Goal: Book appointment/travel/reservation

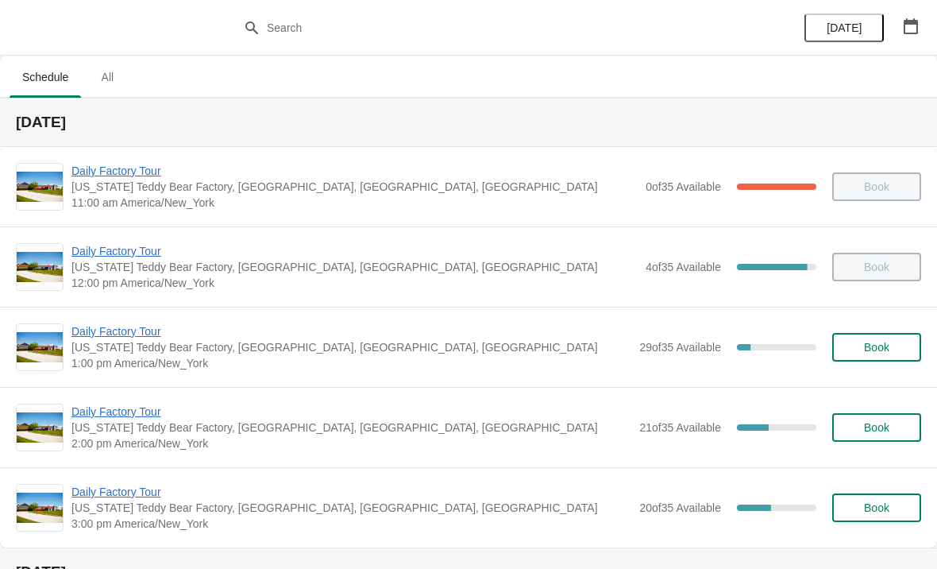
click at [134, 348] on span "[US_STATE] Teddy Bear Factory, [GEOGRAPHIC_DATA], [GEOGRAPHIC_DATA], [GEOGRAPHI…" at bounding box center [351, 347] width 560 height 16
click at [136, 338] on span "Daily Factory Tour" at bounding box center [351, 331] width 560 height 16
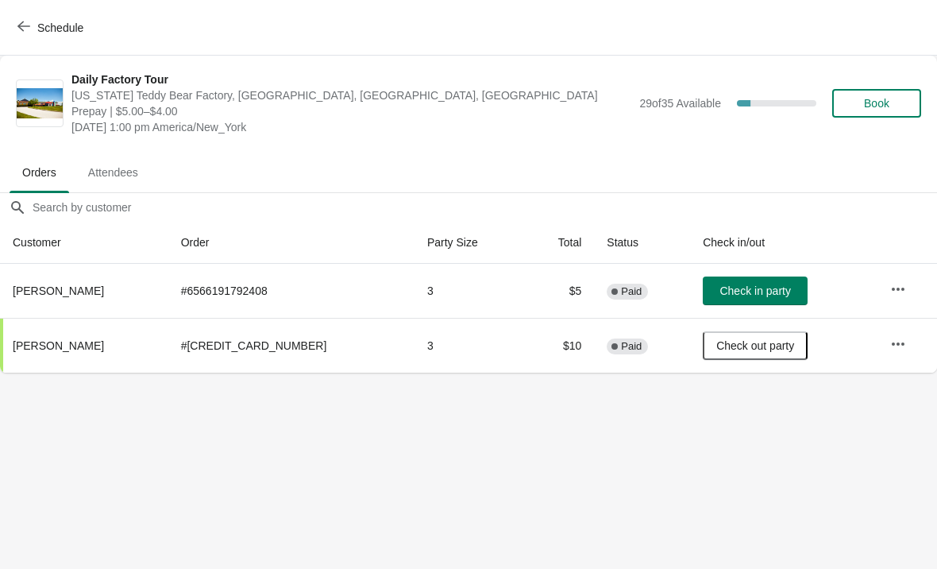
click at [19, 35] on button "Schedule" at bounding box center [52, 28] width 88 height 29
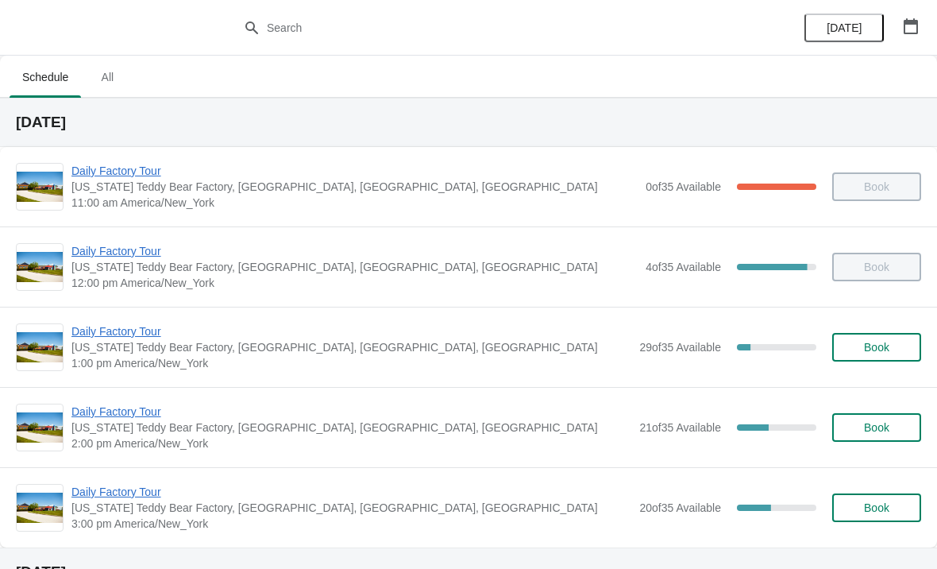
click at [167, 338] on span "Daily Factory Tour" at bounding box center [351, 331] width 560 height 16
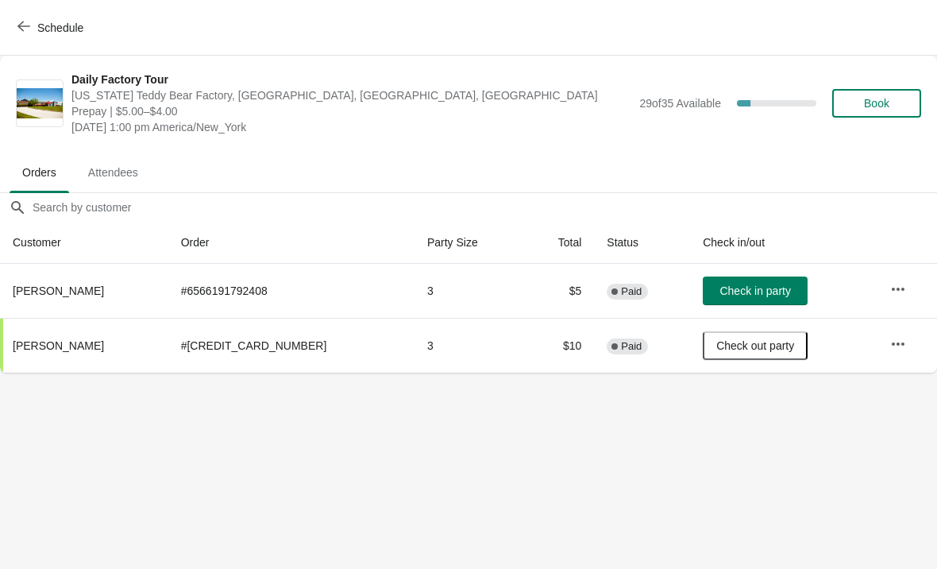
click at [36, 21] on span "Schedule" at bounding box center [52, 27] width 63 height 15
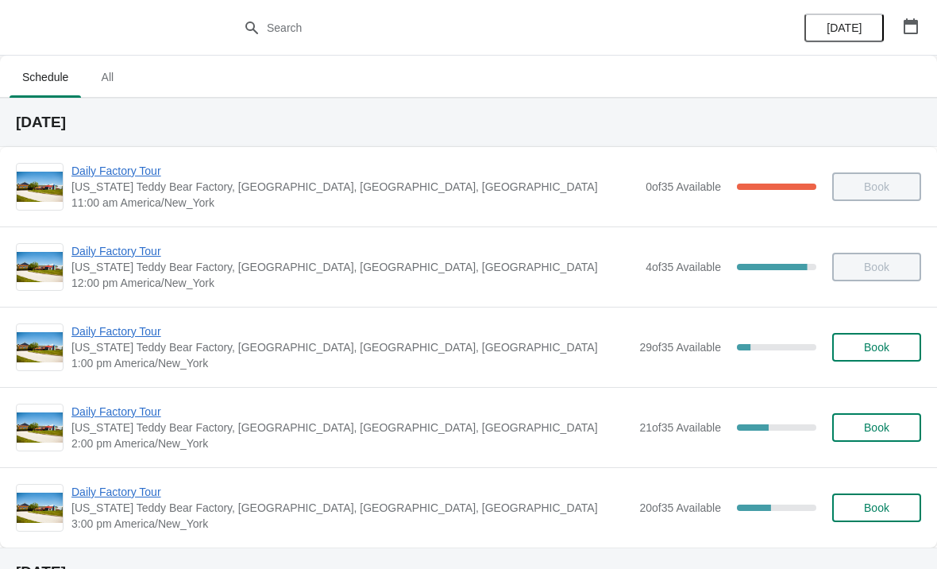
click at [112, 417] on span "Daily Factory Tour" at bounding box center [351, 412] width 560 height 16
